Goal: Download file/media

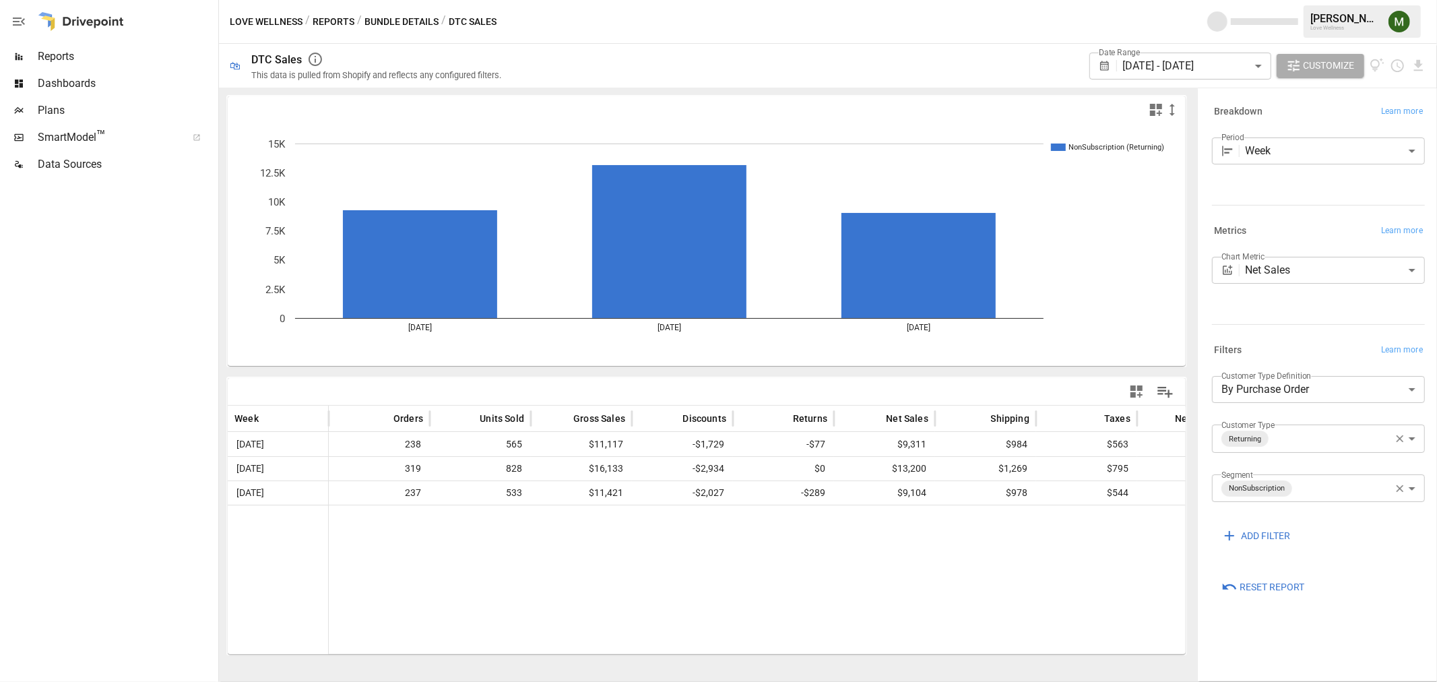
click at [1190, 0] on body "**********" at bounding box center [718, 0] width 1437 height 0
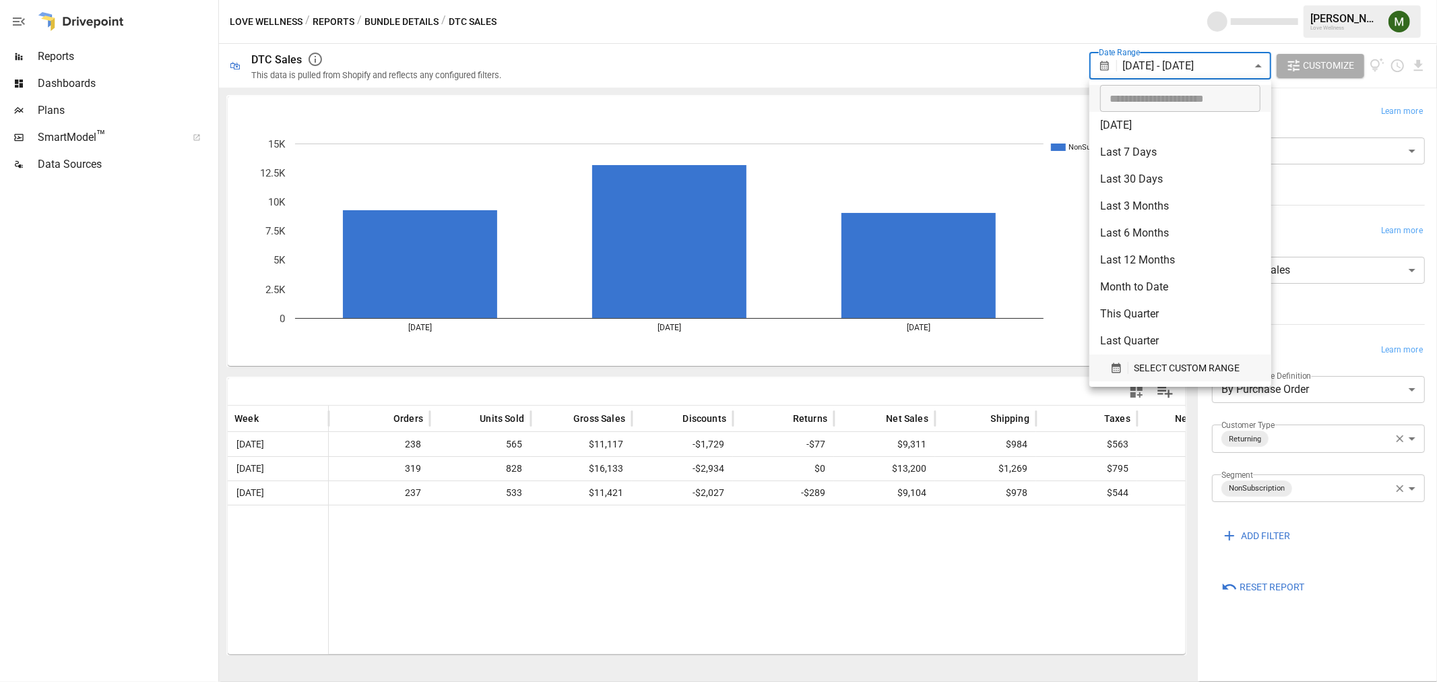
click at [1194, 358] on button "SELECT CUSTOM RANGE" at bounding box center [1180, 367] width 160 height 27
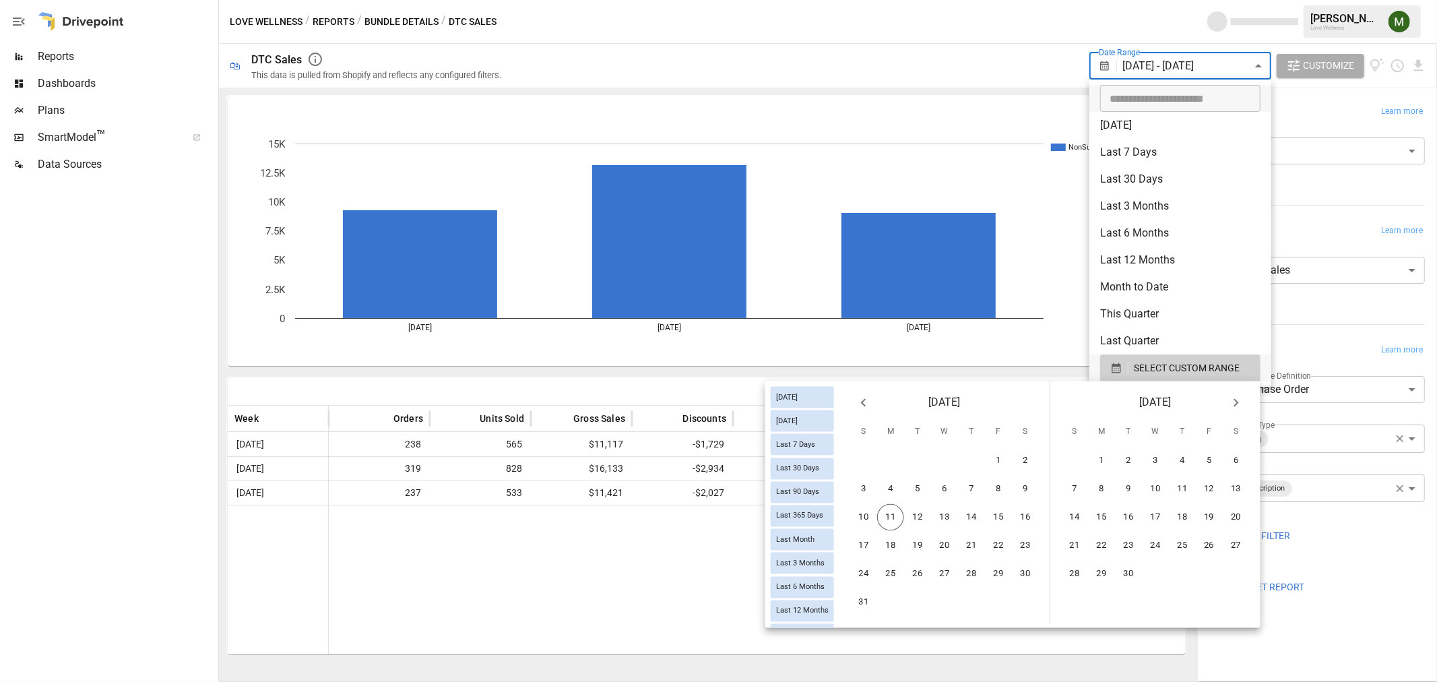
click at [866, 407] on icon "Previous month" at bounding box center [863, 403] width 16 height 16
drag, startPoint x: 867, startPoint y: 563, endPoint x: 1022, endPoint y: 546, distance: 155.9
click at [872, 560] on button "27" at bounding box center [863, 573] width 27 height 27
click at [1240, 486] on button "9" at bounding box center [1236, 489] width 27 height 27
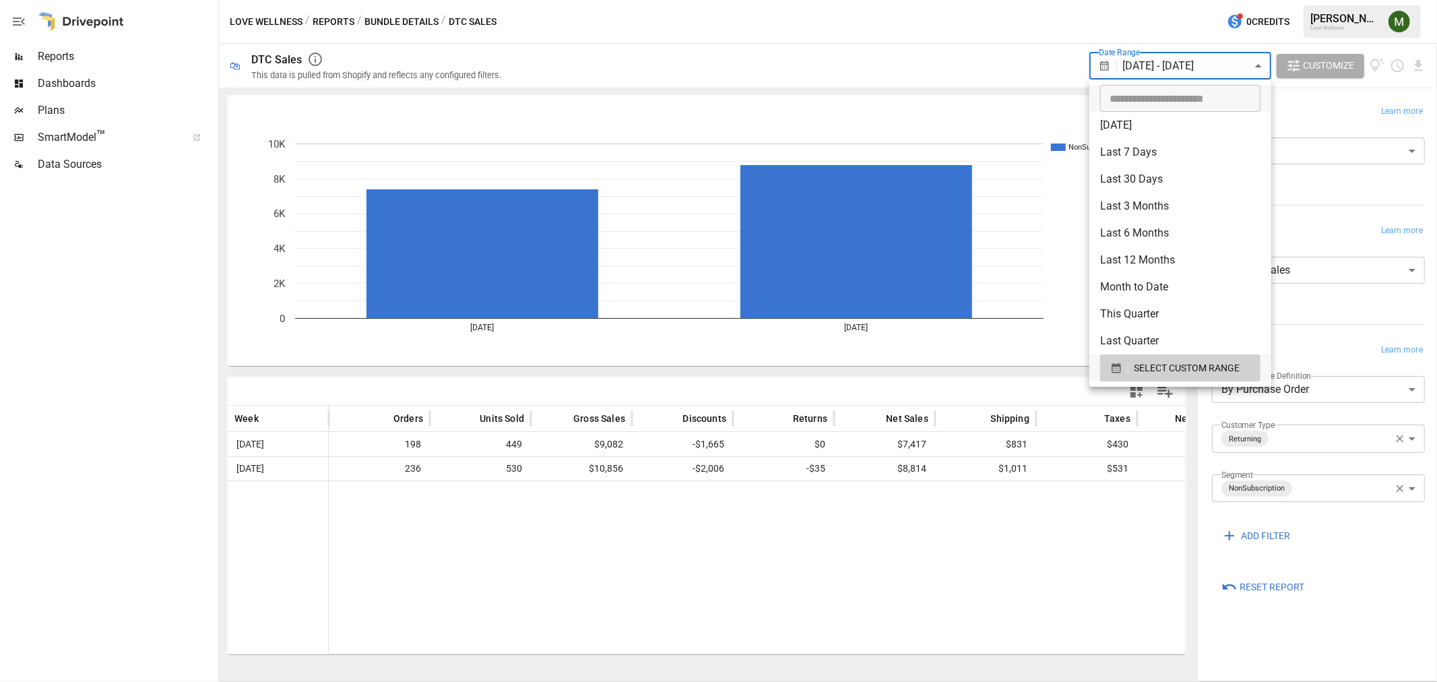
click at [782, 91] on div at bounding box center [718, 341] width 1437 height 682
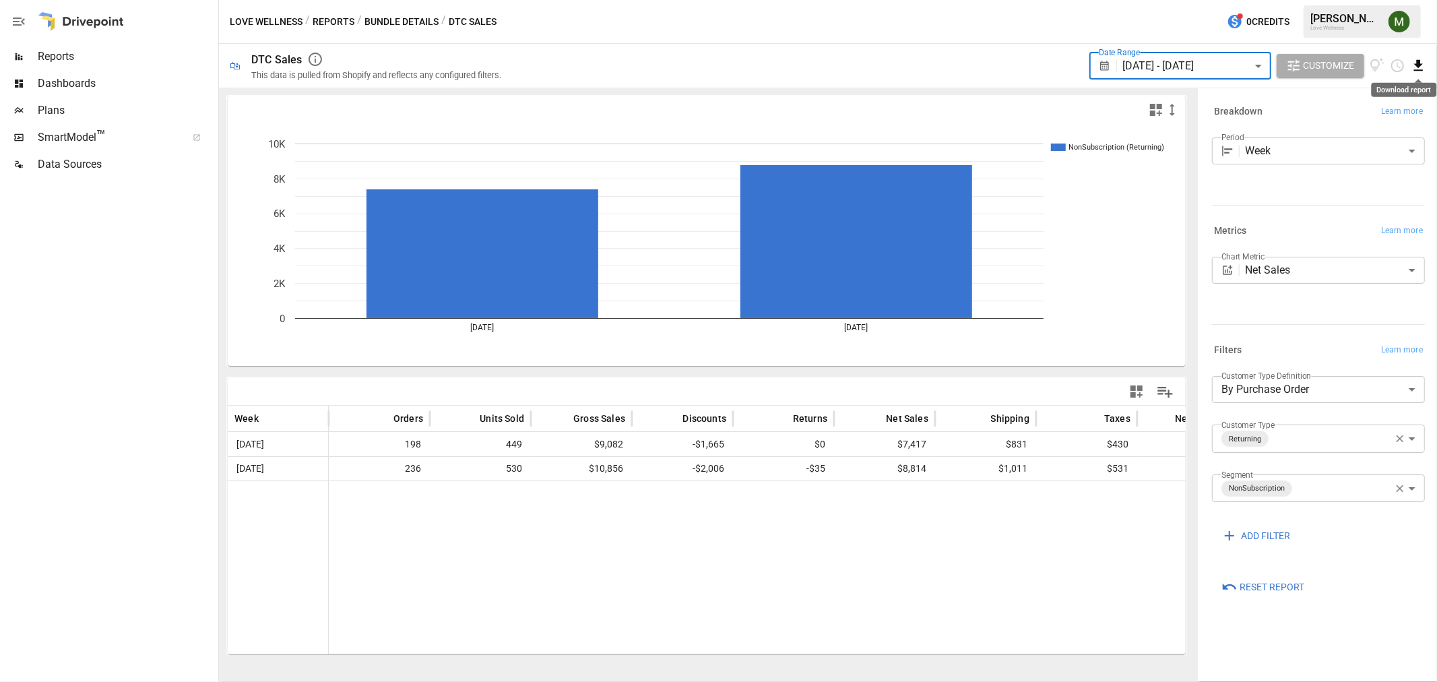
click at [1416, 68] on icon "Download report" at bounding box center [1417, 65] width 15 height 15
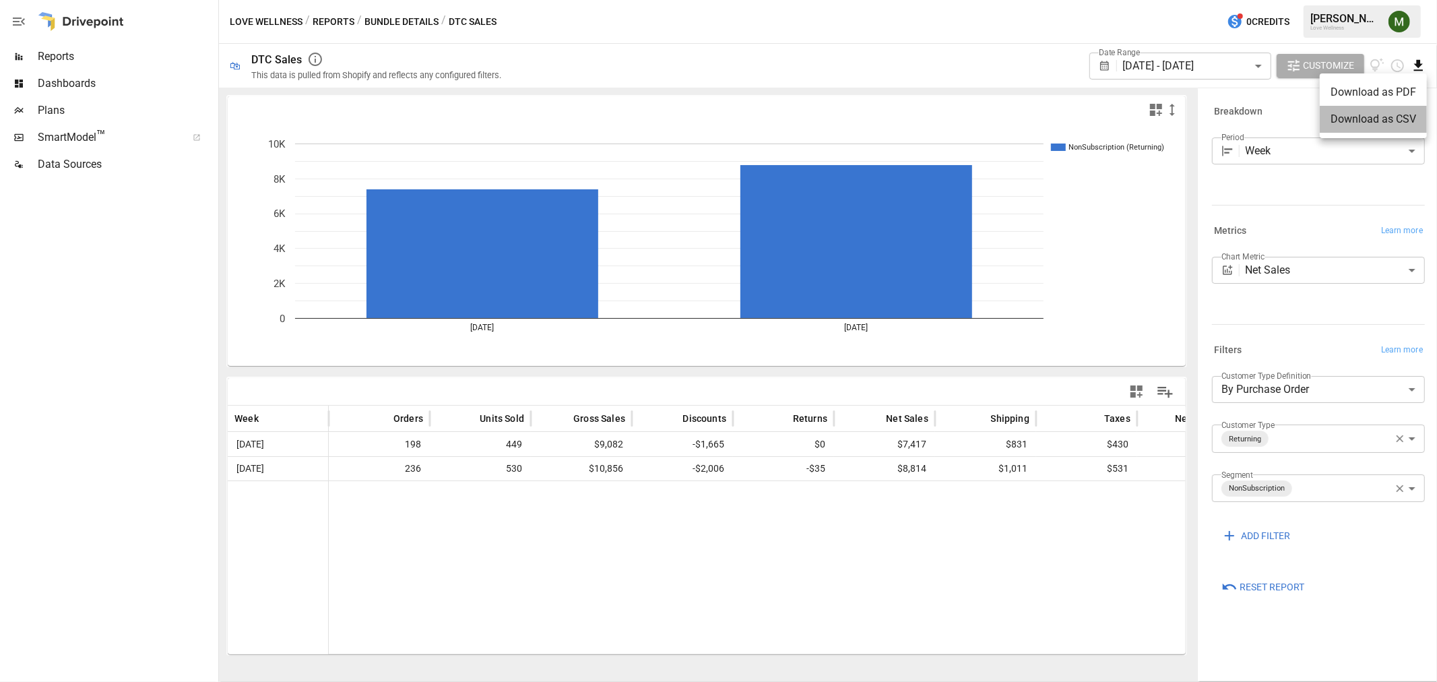
click at [1366, 113] on li "Download as CSV" at bounding box center [1373, 119] width 107 height 27
click at [1398, 488] on icon "button" at bounding box center [1400, 488] width 12 height 12
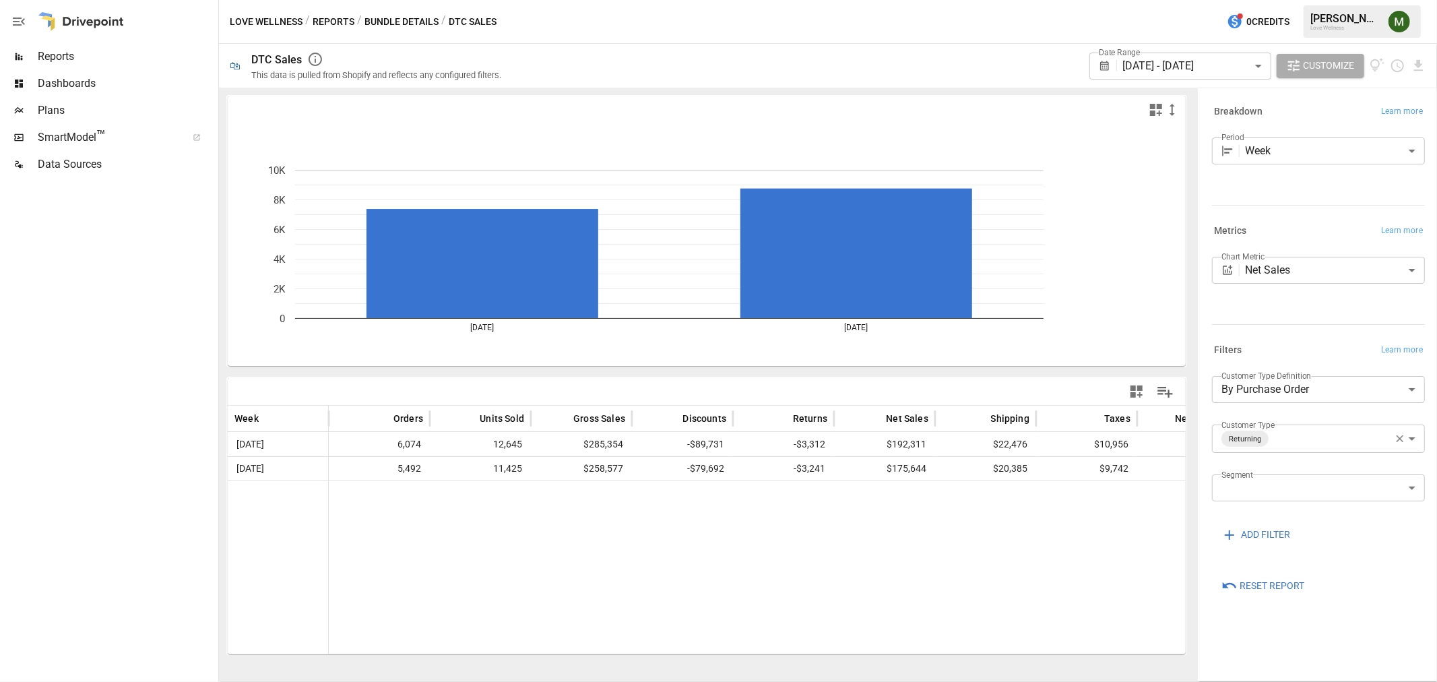
click at [1412, 0] on body "**********" at bounding box center [718, 0] width 1437 height 0
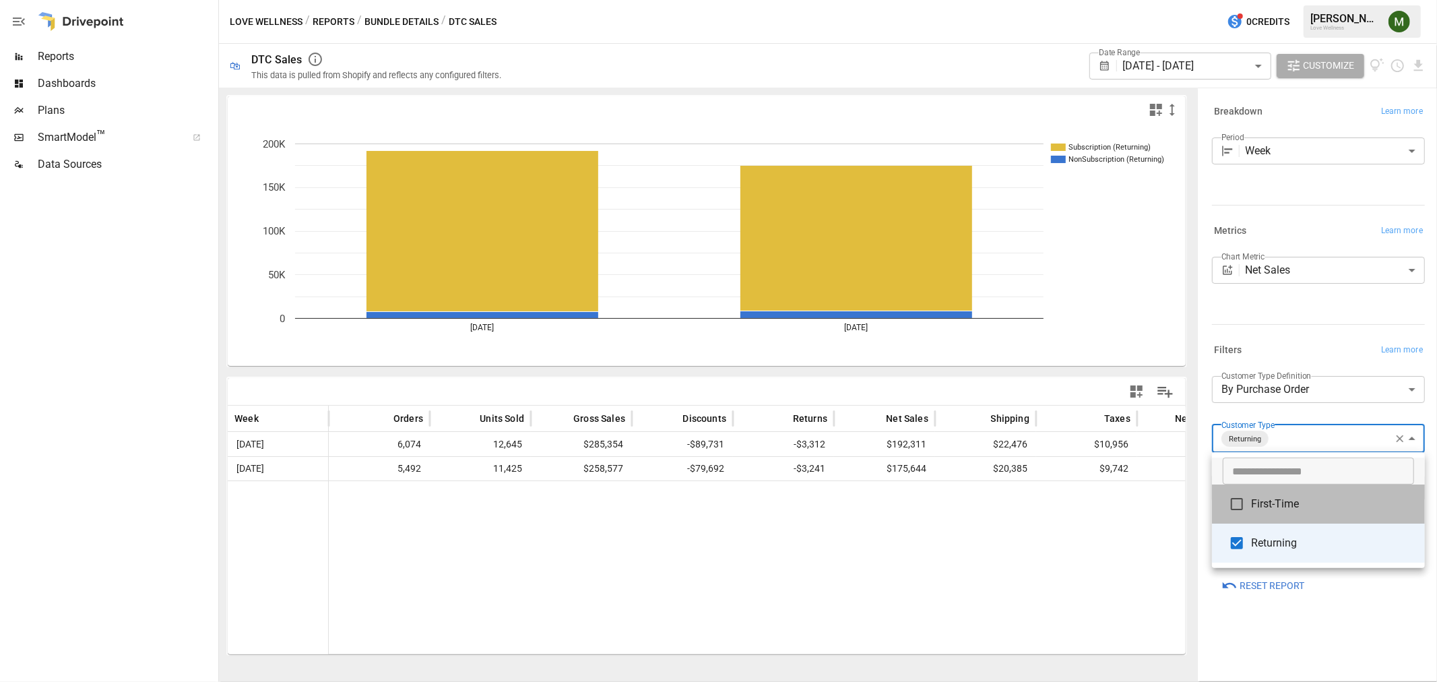
drag, startPoint x: 1274, startPoint y: 488, endPoint x: 1261, endPoint y: 494, distance: 14.5
click at [1273, 488] on li "First-Time" at bounding box center [1318, 503] width 213 height 39
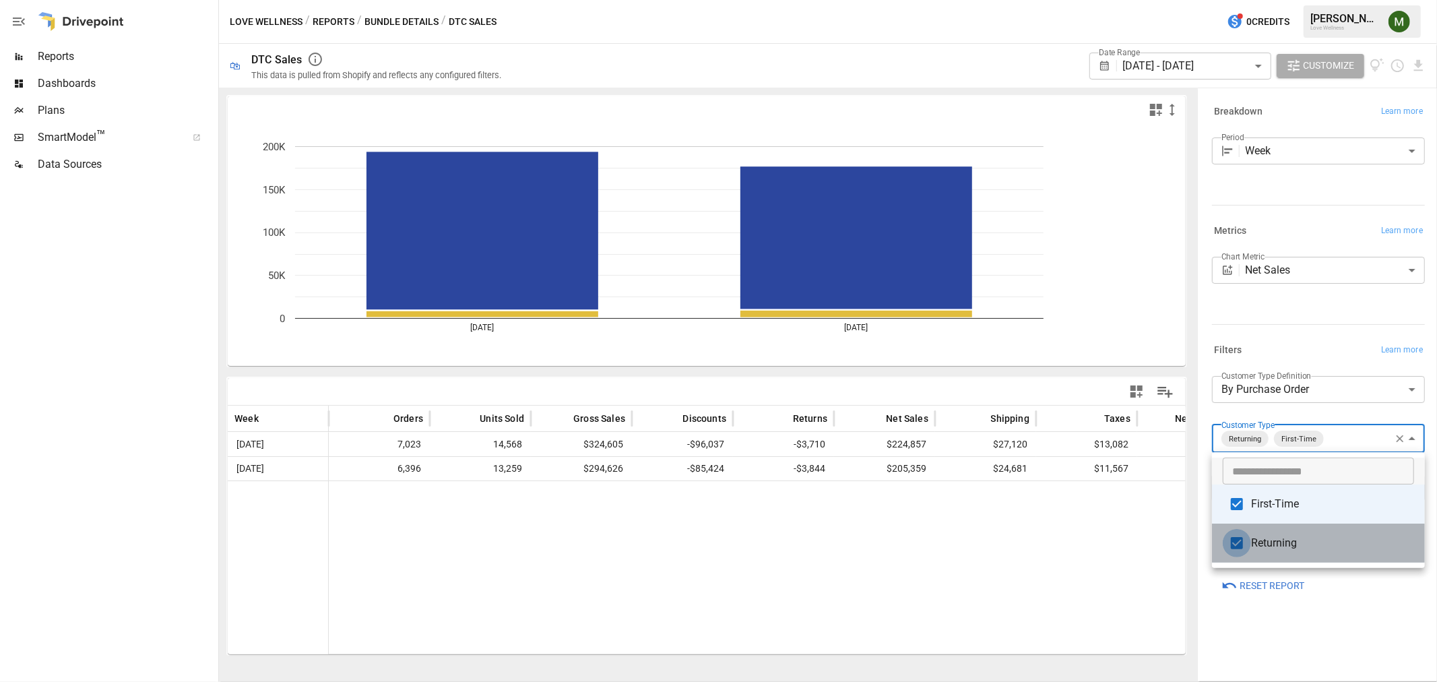
type input "**********"
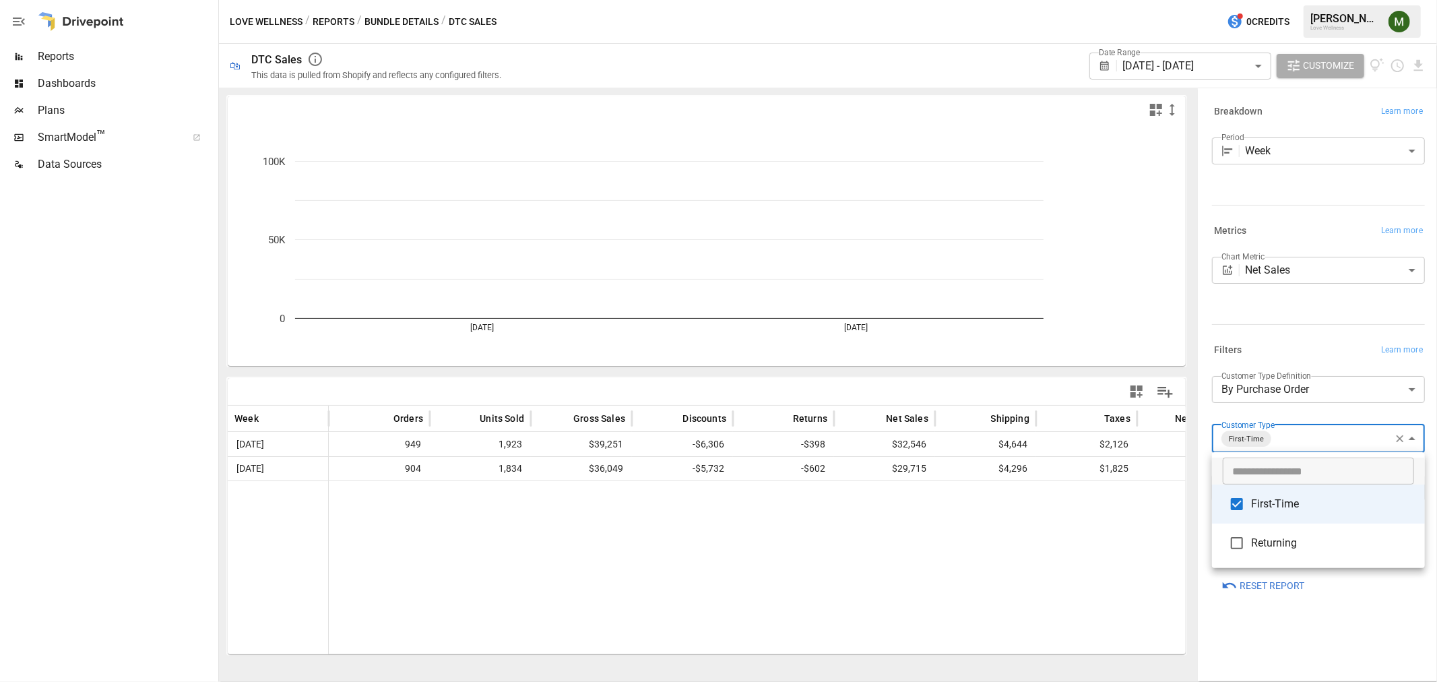
click at [1237, 632] on div at bounding box center [718, 341] width 1437 height 682
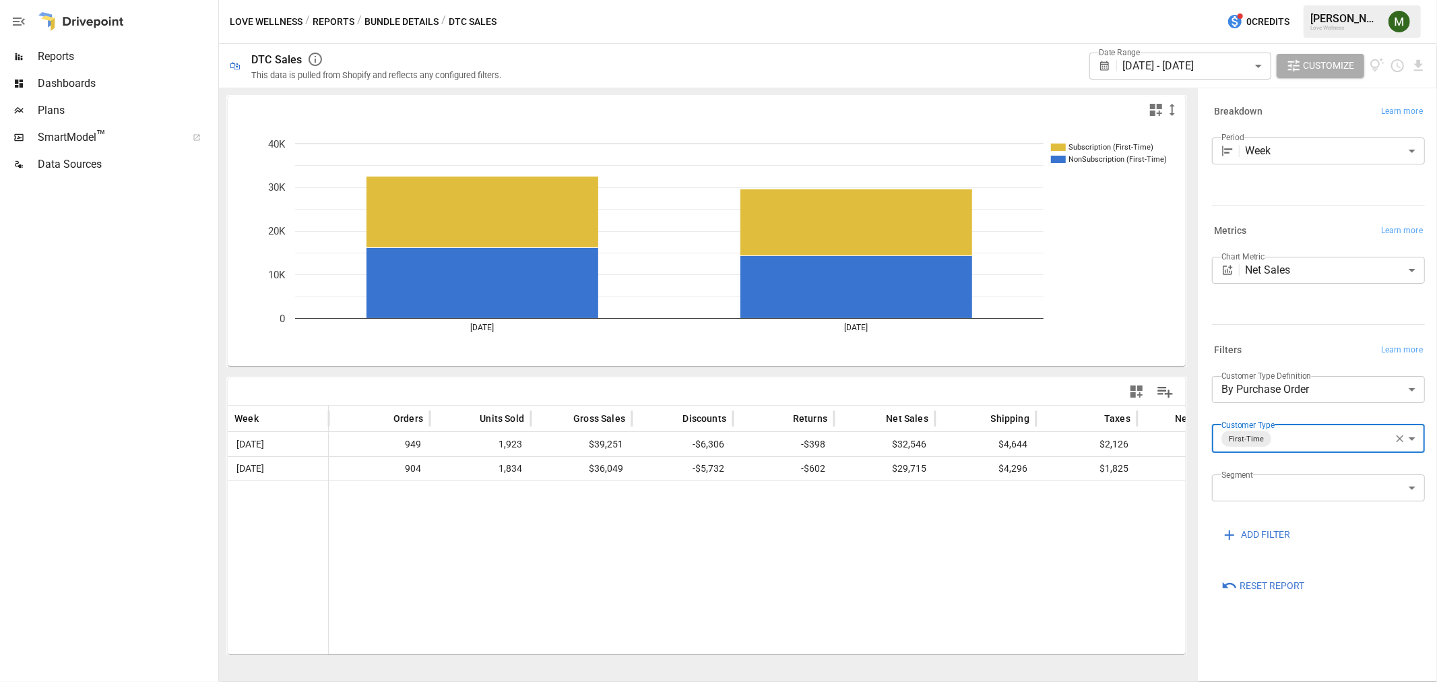
click at [1233, 0] on body "**********" at bounding box center [718, 0] width 1437 height 0
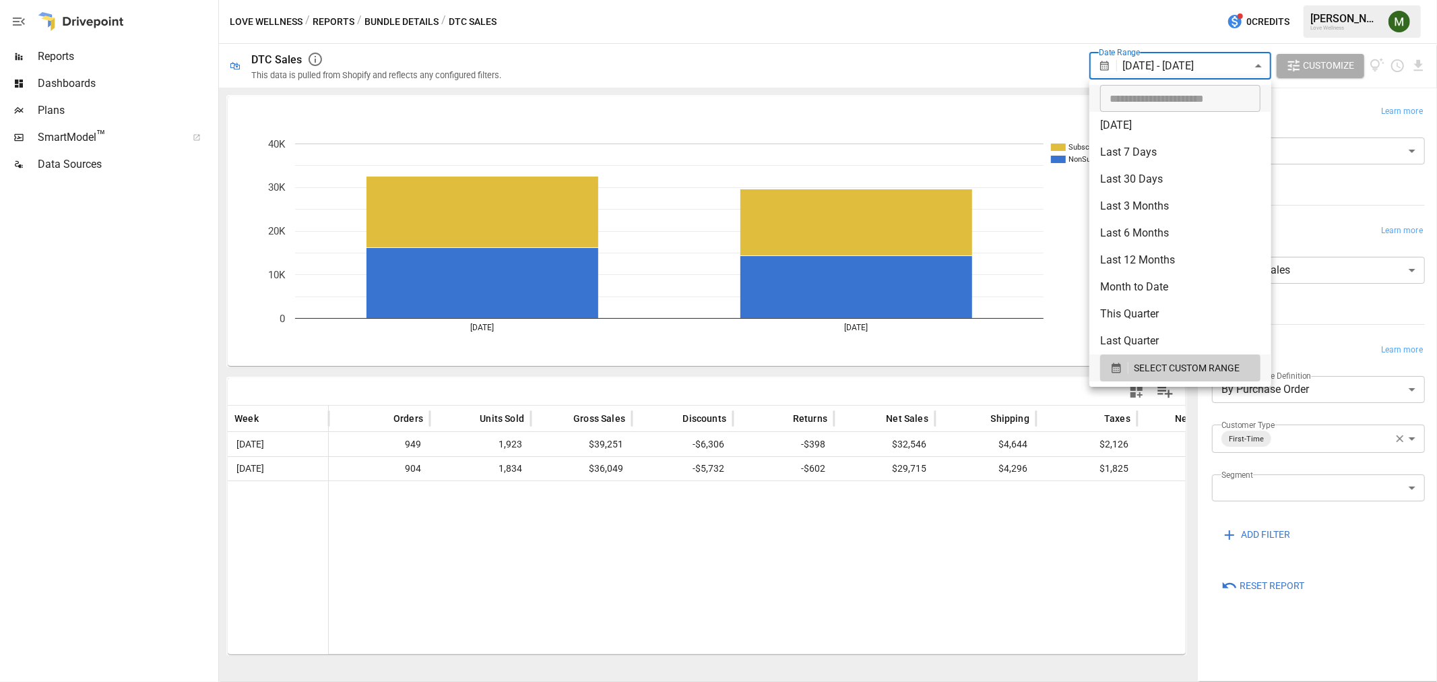
click at [1424, 68] on div at bounding box center [718, 341] width 1437 height 682
drag, startPoint x: 1252, startPoint y: 68, endPoint x: 1247, endPoint y: 76, distance: 9.4
click at [1250, 0] on body "**********" at bounding box center [718, 0] width 1437 height 0
click at [1105, 369] on button "SELECT CUSTOM RANGE" at bounding box center [1180, 367] width 160 height 27
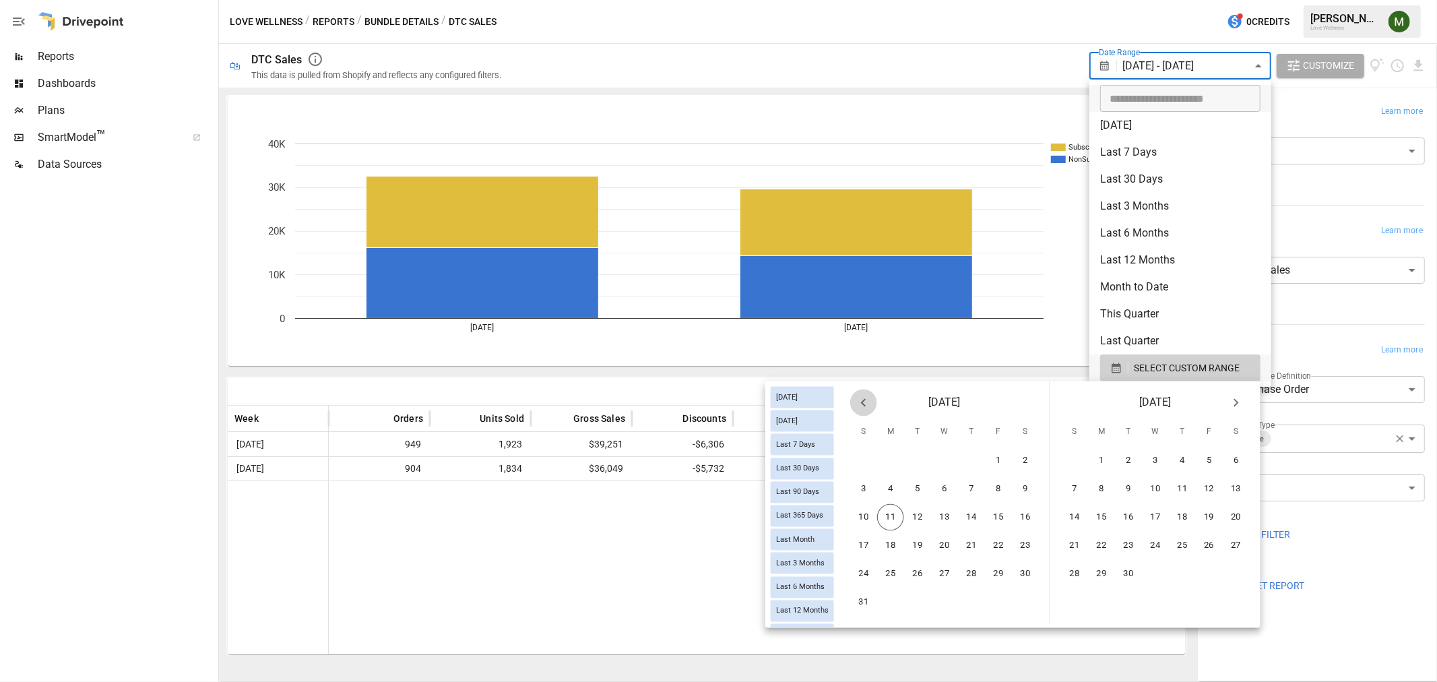
drag, startPoint x: 866, startPoint y: 407, endPoint x: 878, endPoint y: 443, distance: 37.7
click at [866, 411] on button "Previous month" at bounding box center [863, 402] width 27 height 27
drag, startPoint x: 876, startPoint y: 537, endPoint x: 1154, endPoint y: 527, distance: 277.7
click at [903, 537] on div "20 21 22 23 24 25 26" at bounding box center [944, 545] width 210 height 27
click at [1235, 482] on button "9" at bounding box center [1236, 489] width 27 height 27
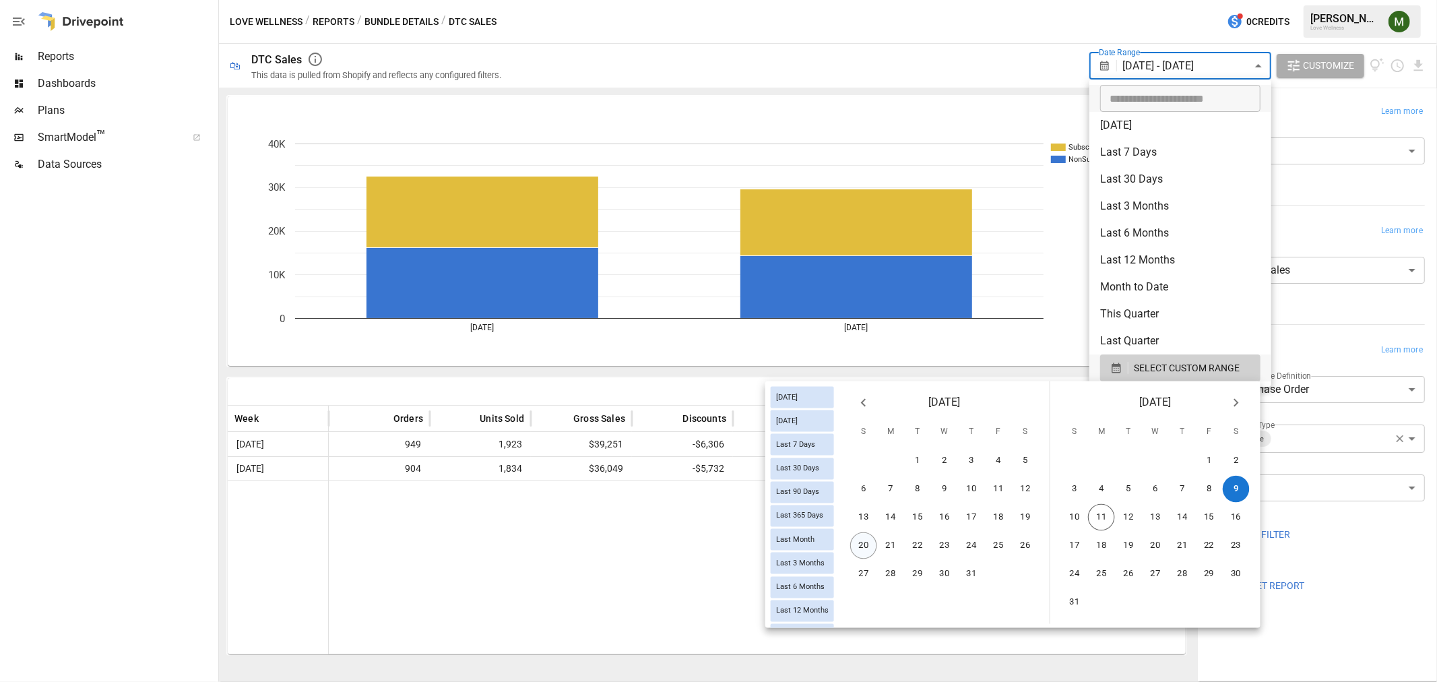
click at [867, 537] on button "20" at bounding box center [863, 545] width 27 height 27
click at [1227, 481] on button "9" at bounding box center [1236, 489] width 27 height 27
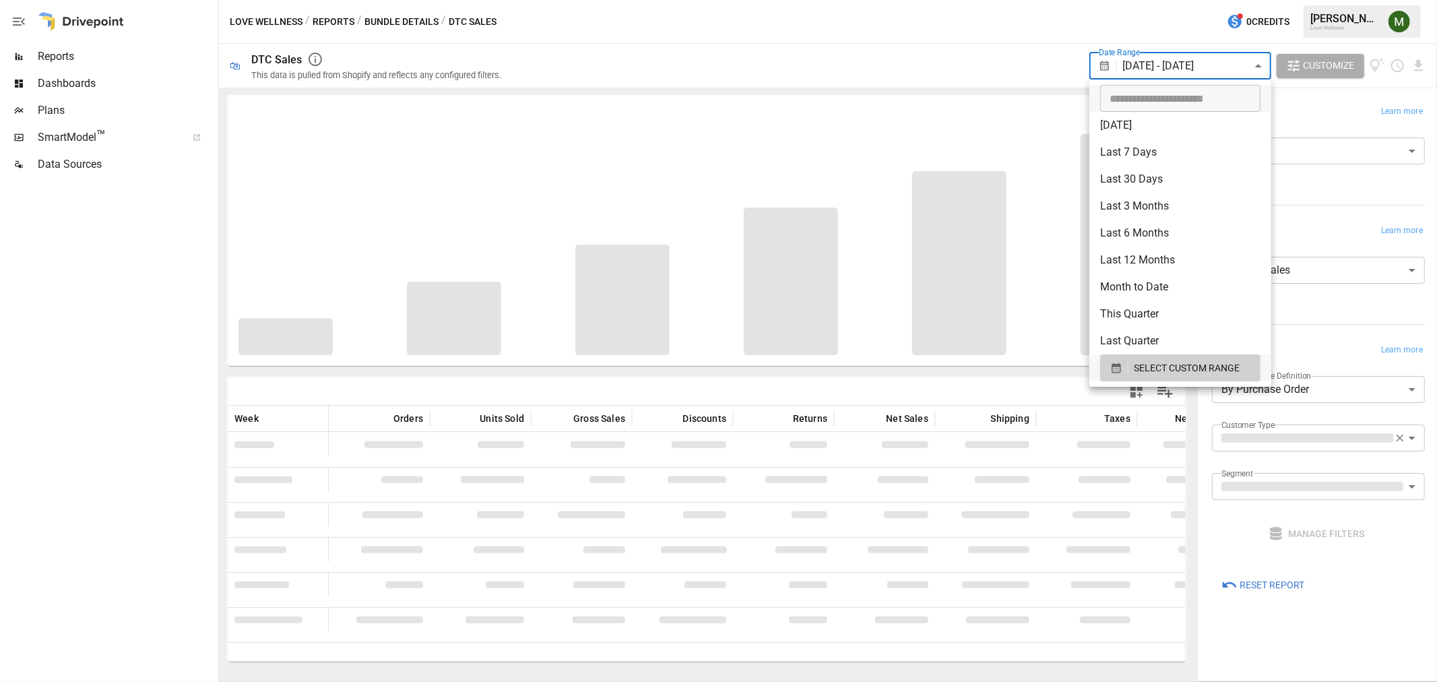
click at [1391, 92] on div at bounding box center [718, 341] width 1437 height 682
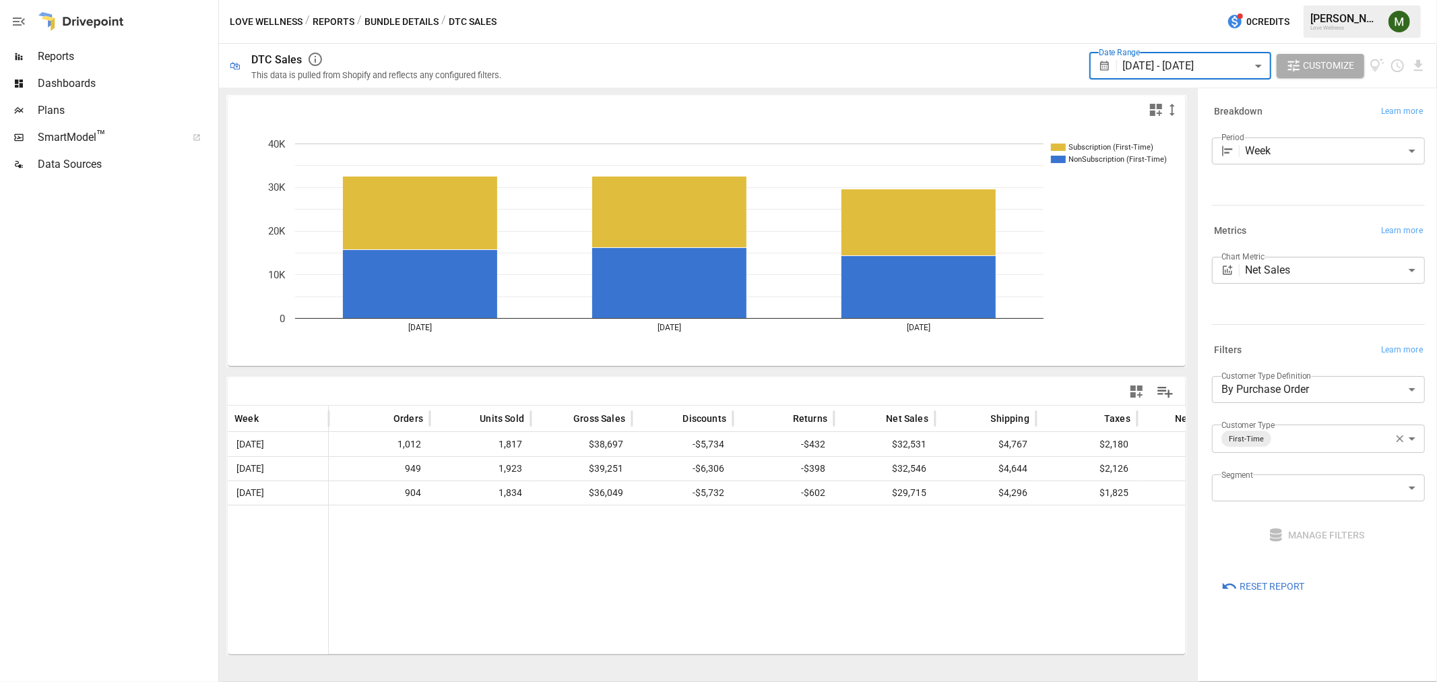
click at [1413, 75] on div "Date Range [DATE] - [DATE] ****** ​ Customize" at bounding box center [1257, 66] width 337 height 44
click at [1416, 66] on icon "Download report" at bounding box center [1417, 65] width 15 height 15
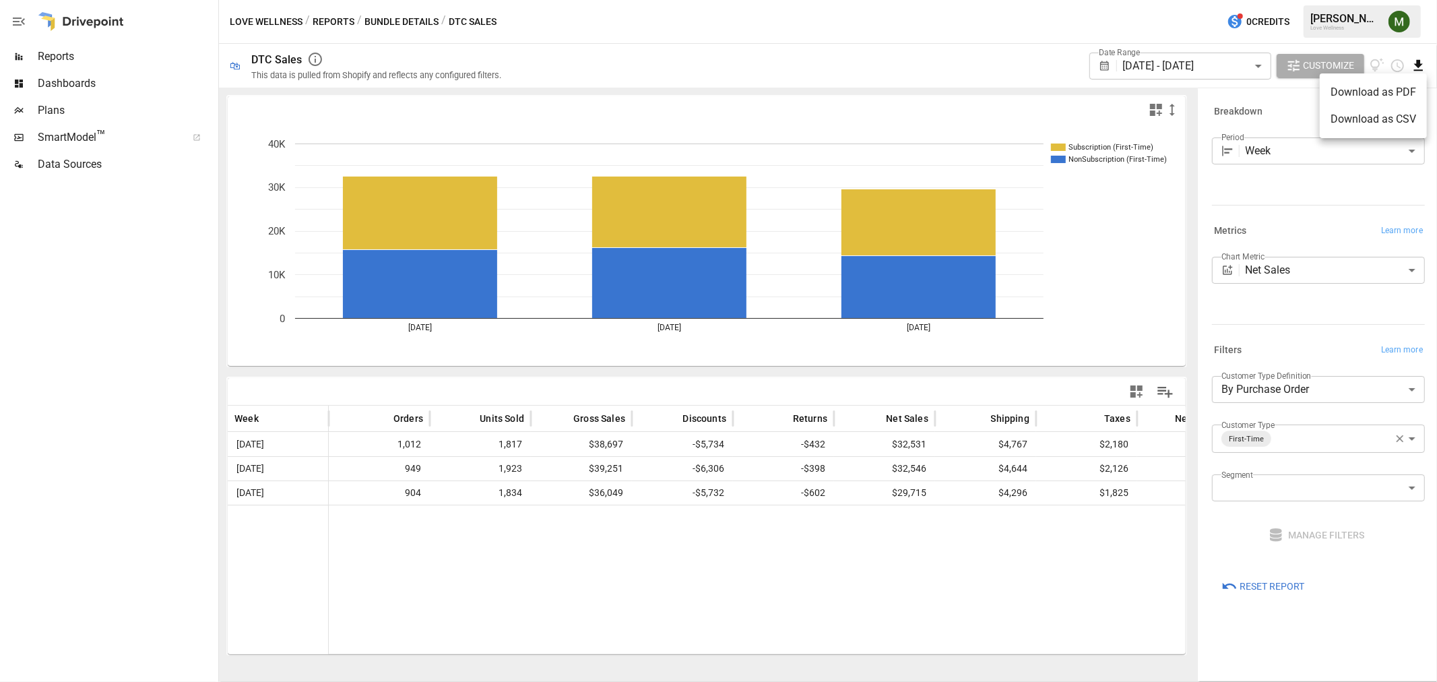
click at [1371, 129] on li "Download as CSV" at bounding box center [1373, 119] width 107 height 27
